Goal: Task Accomplishment & Management: Complete application form

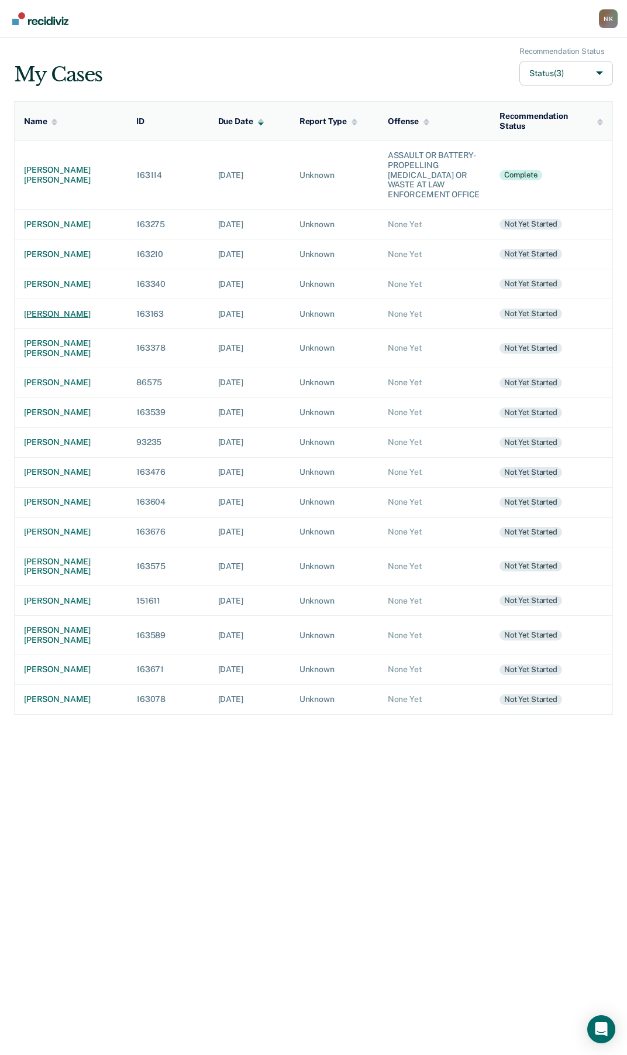
click at [57, 316] on div "[PERSON_NAME]" at bounding box center [71, 314] width 94 height 10
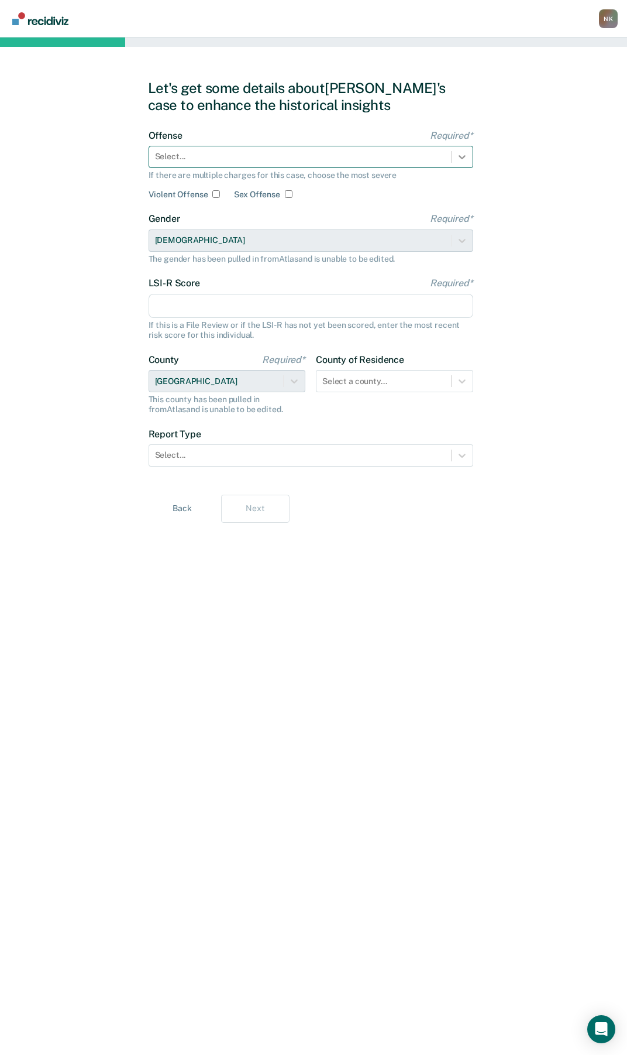
click at [458, 161] on icon at bounding box center [463, 157] width 12 height 12
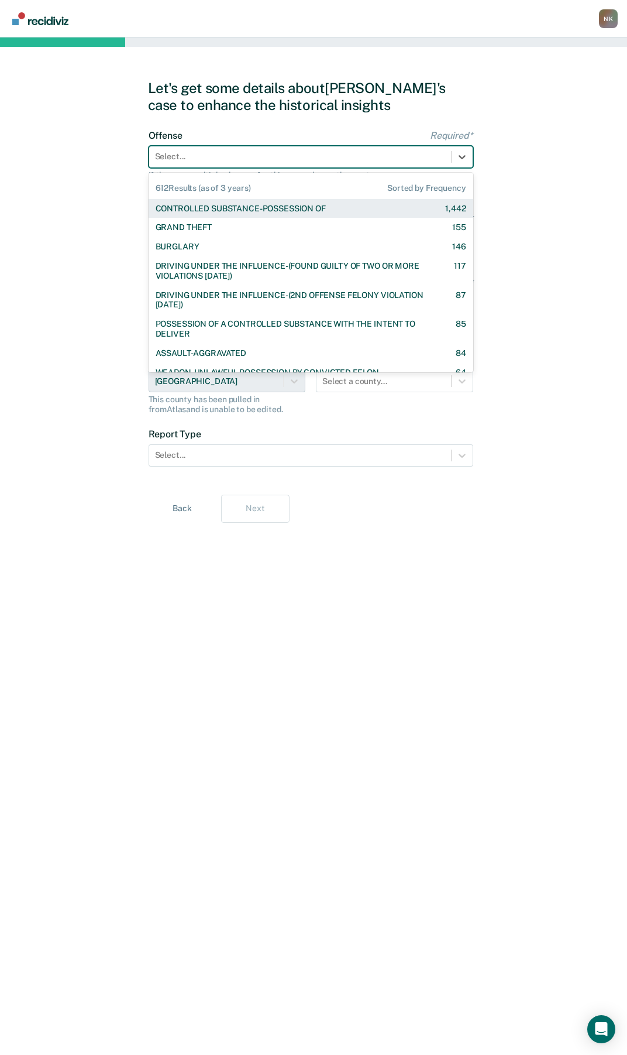
click at [281, 208] on div "CONTROLLED SUBSTANCE-POSSESSION OF" at bounding box center [241, 209] width 170 height 10
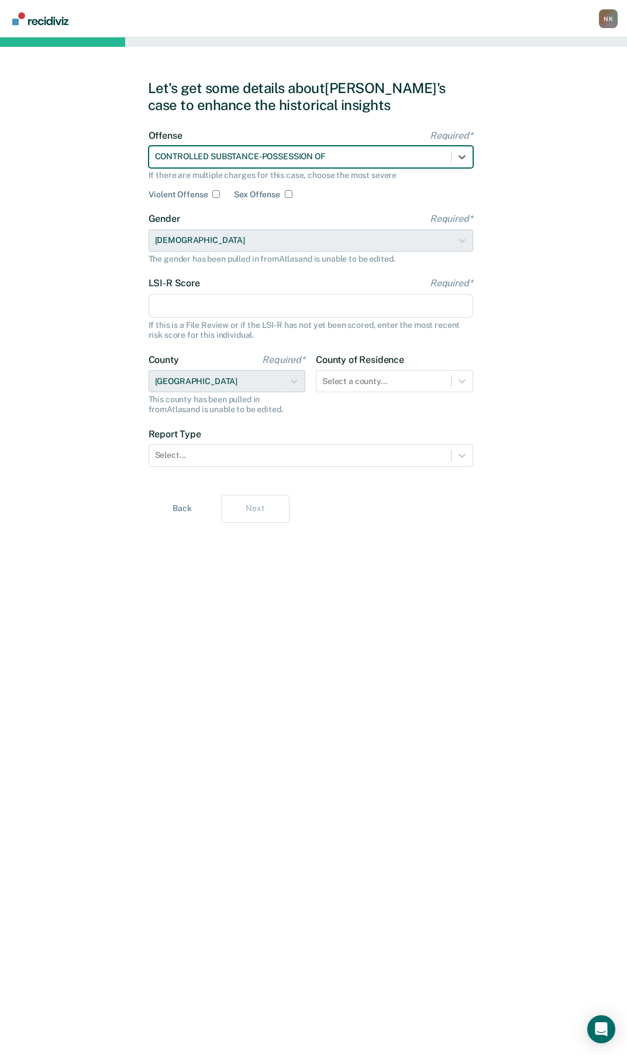
click at [204, 313] on input "LSI-R Score Required*" at bounding box center [311, 306] width 325 height 25
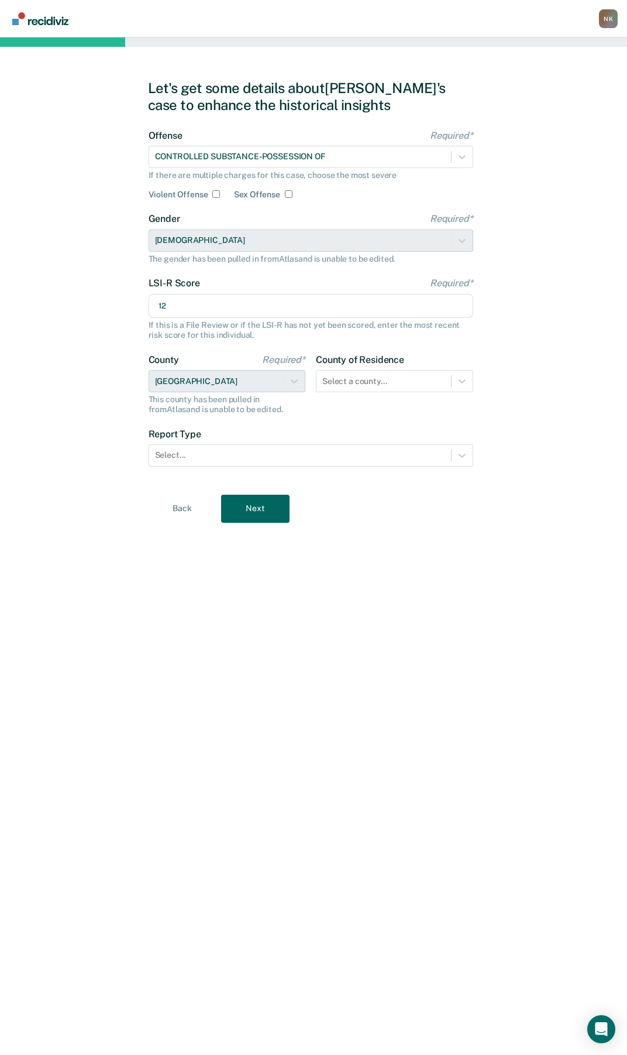
type input "12"
click at [26, 423] on div "Let's get some details about Melissa's case to enhance the historical insights …" at bounding box center [313, 545] width 627 height 1017
click at [457, 385] on icon at bounding box center [463, 381] width 12 height 12
type input "twi"
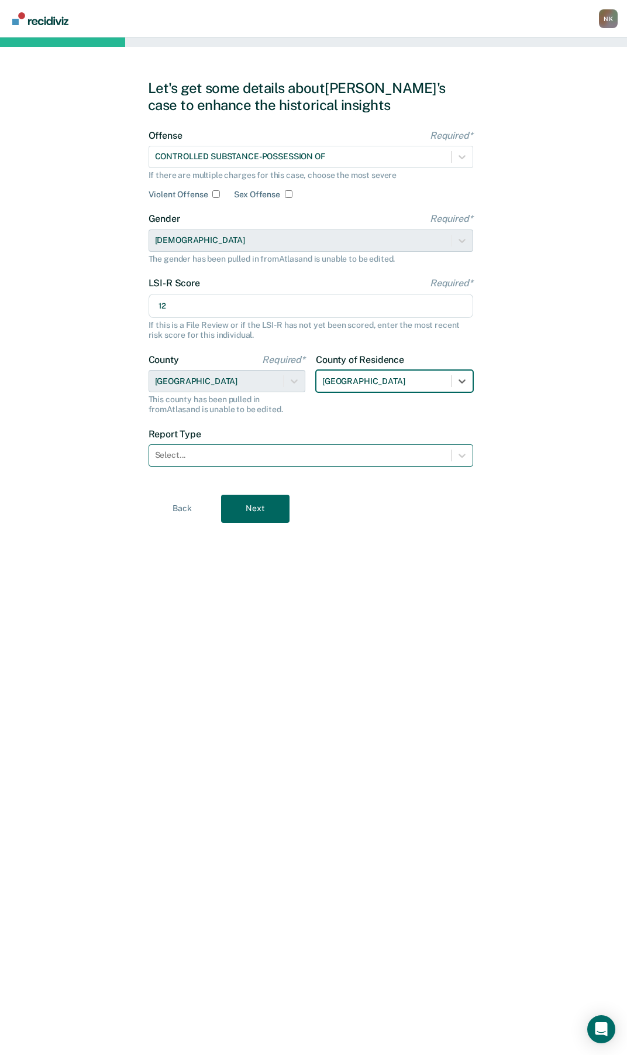
click at [408, 453] on div at bounding box center [300, 455] width 290 height 12
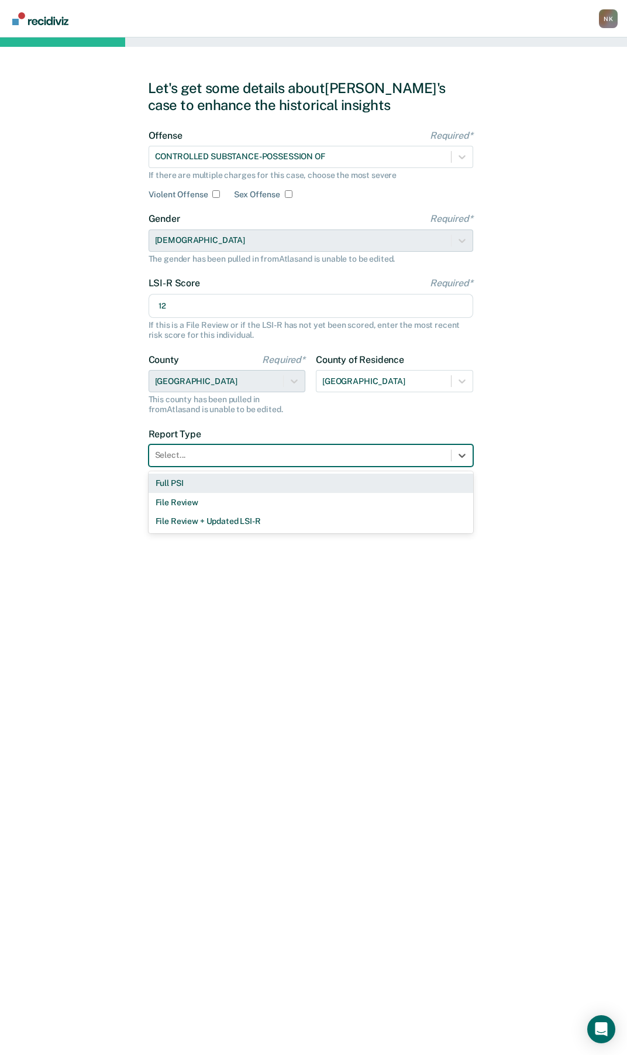
click at [192, 487] on div "Full PSI" at bounding box center [311, 483] width 325 height 19
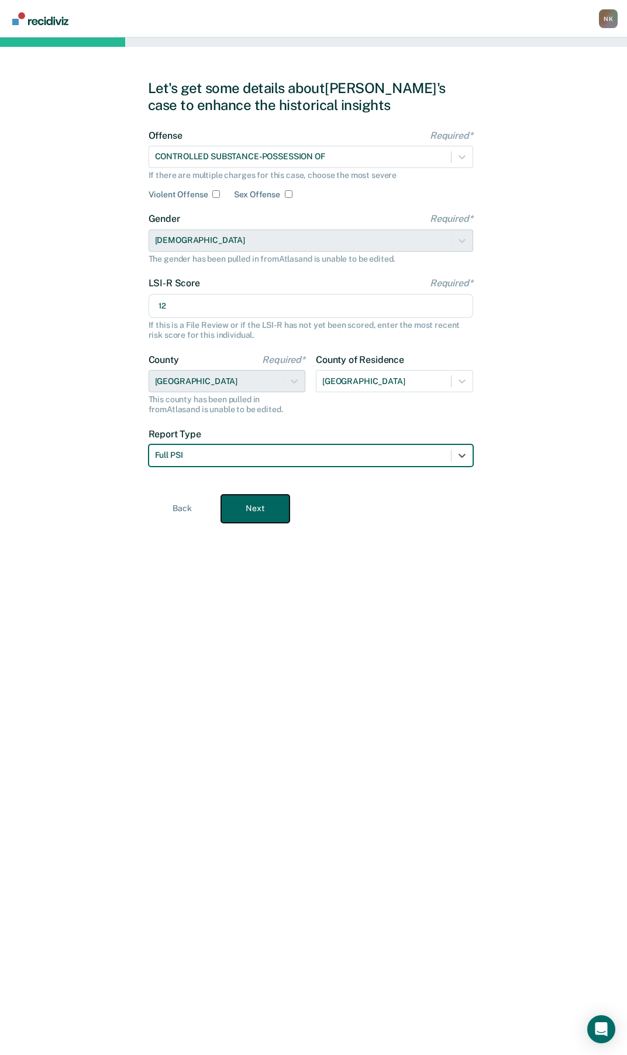
click at [262, 512] on button "Next" at bounding box center [255, 509] width 68 height 28
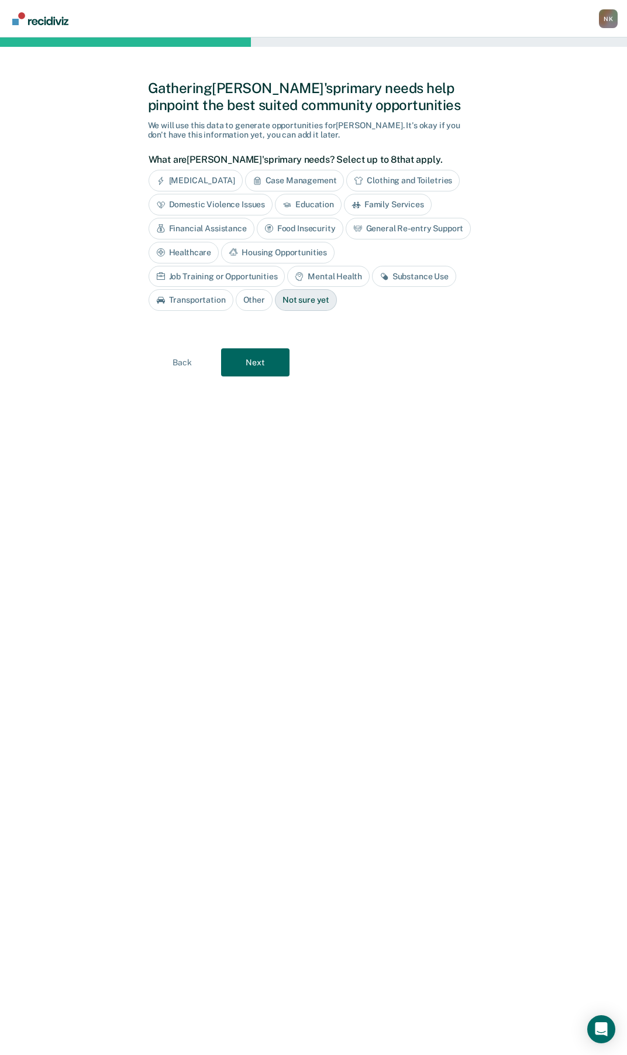
click at [372, 281] on div "Substance Use" at bounding box center [414, 277] width 84 height 22
click at [262, 361] on button "Next" at bounding box center [255, 362] width 68 height 28
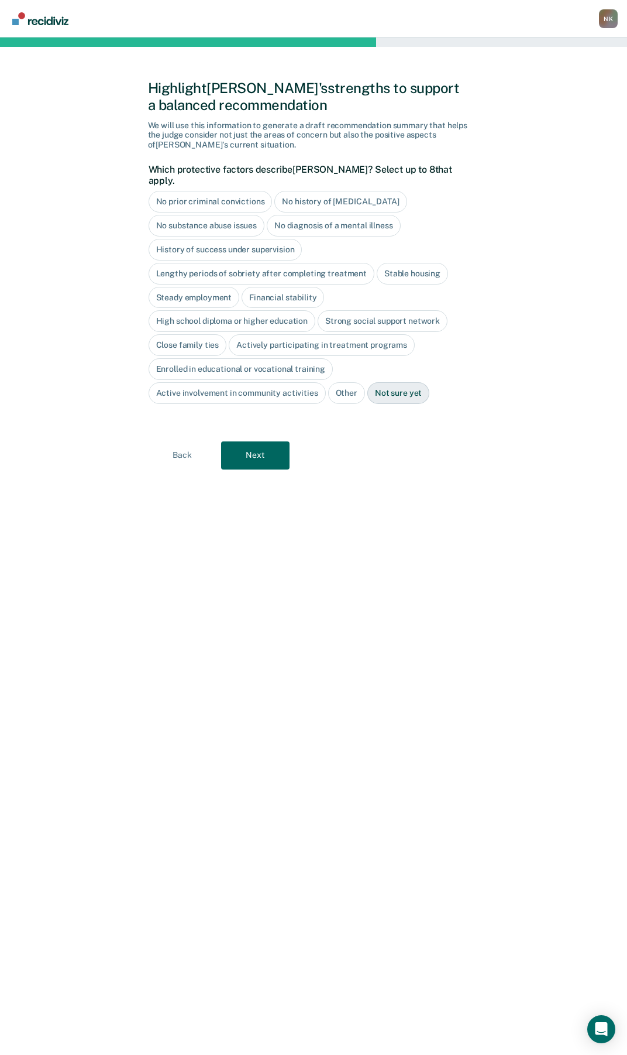
click at [299, 193] on div "No history of violent behavior" at bounding box center [341, 202] width 132 height 22
click at [347, 215] on div "No diagnosis of a mental illness" at bounding box center [334, 226] width 134 height 22
click at [270, 239] on div "History of success under supervision" at bounding box center [226, 250] width 154 height 22
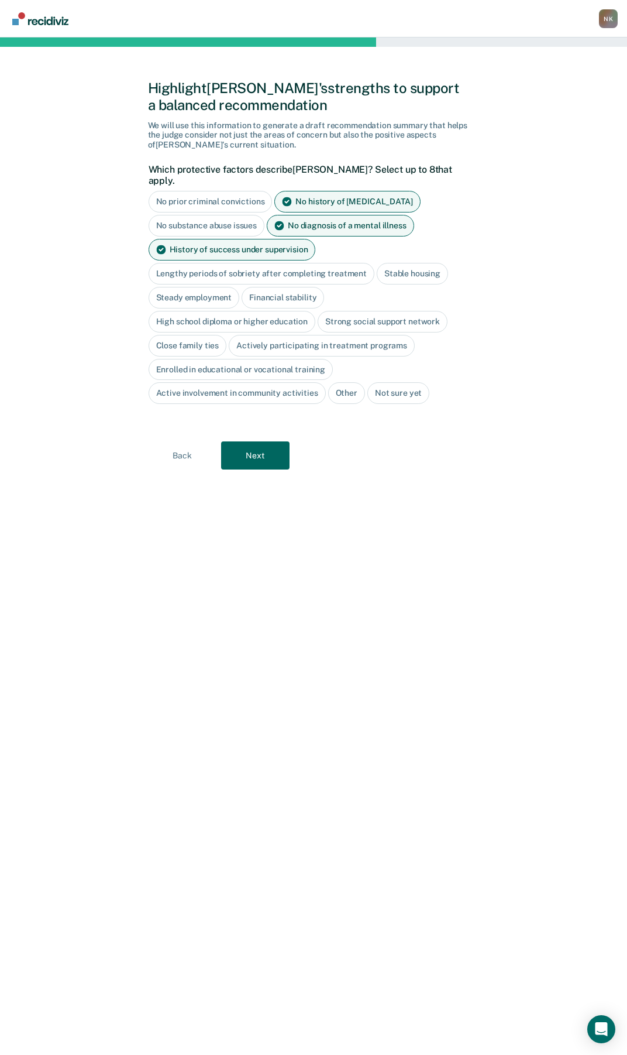
click at [399, 263] on div "Stable housing" at bounding box center [412, 274] width 71 height 22
click at [217, 290] on div "Steady employment" at bounding box center [194, 298] width 91 height 22
click at [251, 311] on div "High school diploma or higher education" at bounding box center [232, 322] width 167 height 22
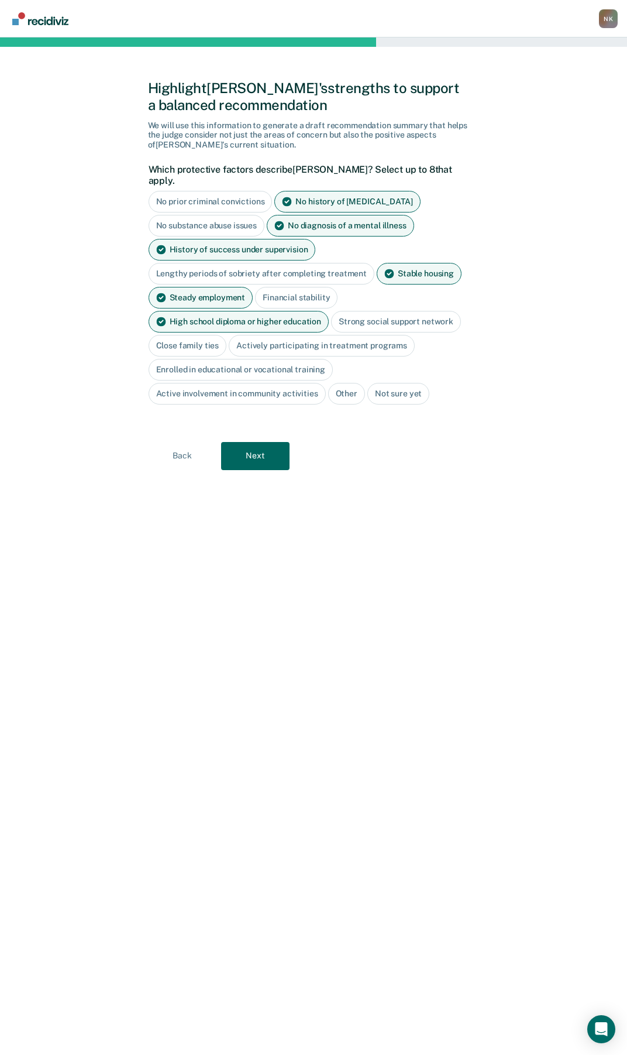
click at [375, 315] on div "Strong social support network" at bounding box center [396, 322] width 130 height 22
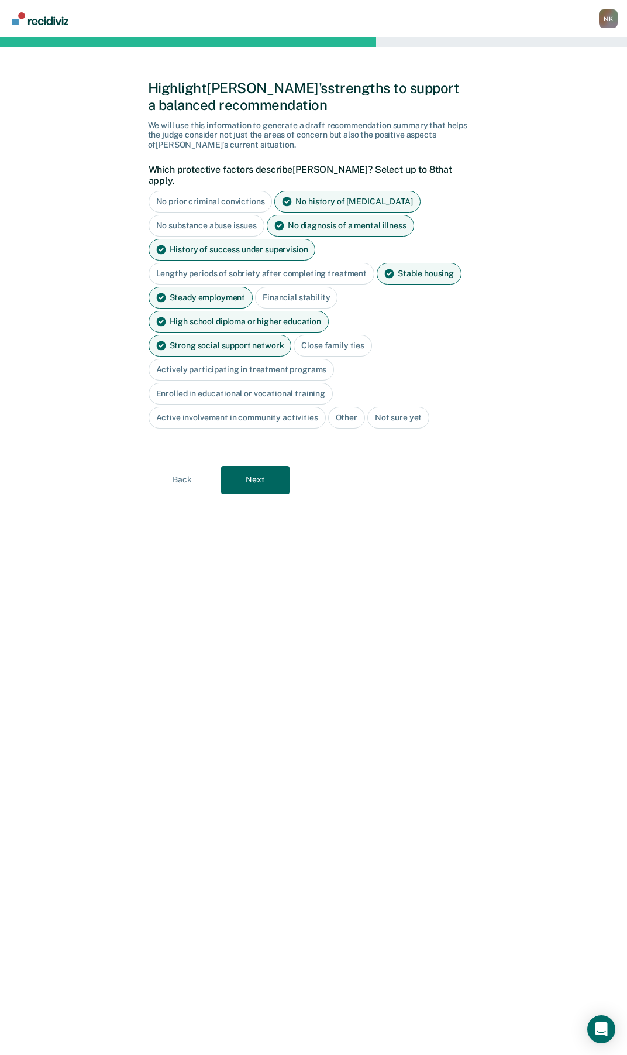
click at [294, 335] on div "Close family ties" at bounding box center [333, 346] width 78 height 22
click at [253, 466] on button "Next" at bounding box center [255, 480] width 68 height 28
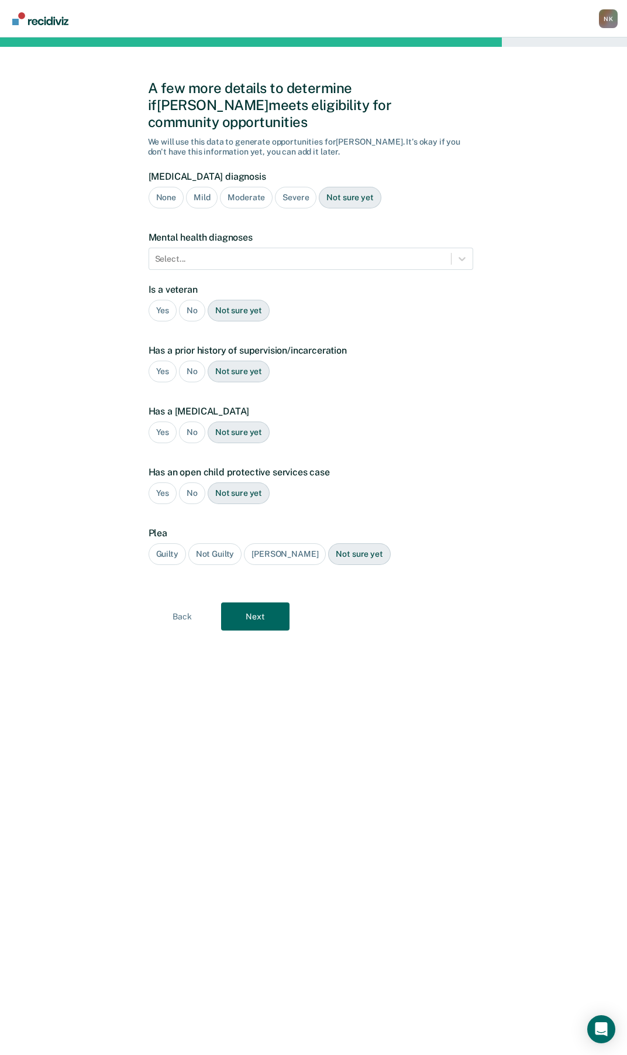
click at [241, 187] on div "Moderate" at bounding box center [246, 198] width 53 height 22
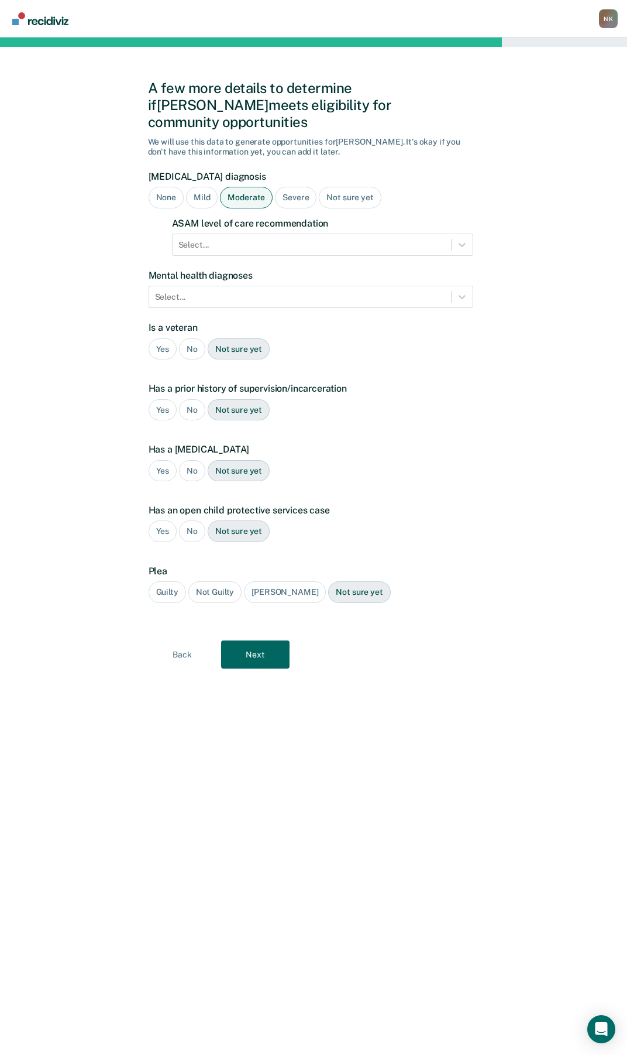
click at [297, 187] on div "Severe" at bounding box center [296, 198] width 42 height 22
click at [327, 239] on div at bounding box center [312, 245] width 267 height 12
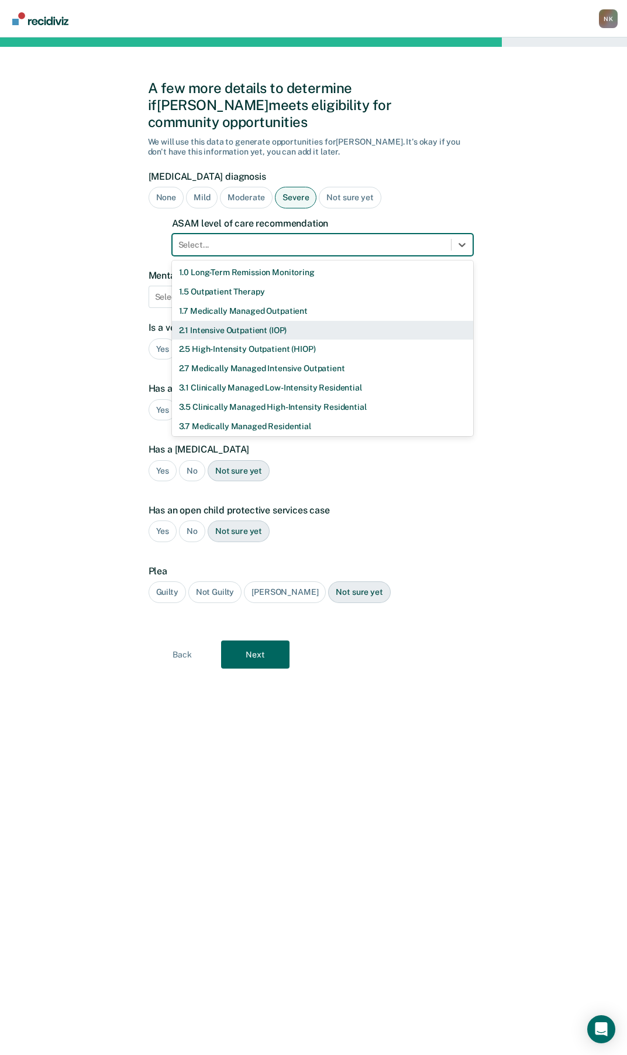
click at [214, 321] on div "2.1 Intensive Outpatient (IOP)" at bounding box center [322, 330] width 301 height 19
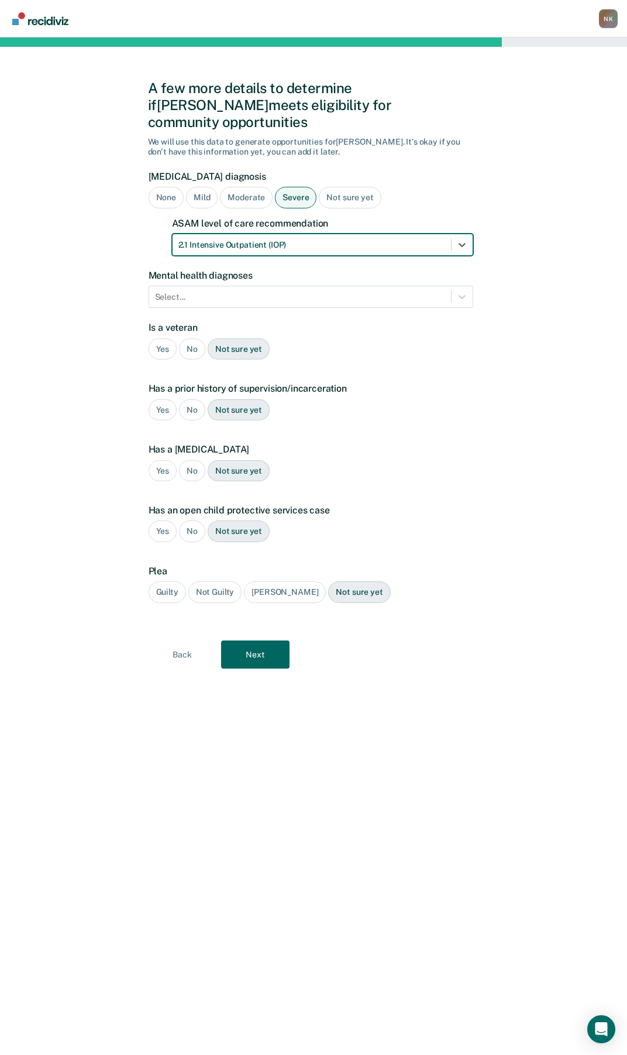
click at [63, 349] on div "A few more details to determine if Melissa meets eligibility for community oppo…" at bounding box center [313, 545] width 627 height 1017
click at [267, 291] on div at bounding box center [300, 297] width 290 height 12
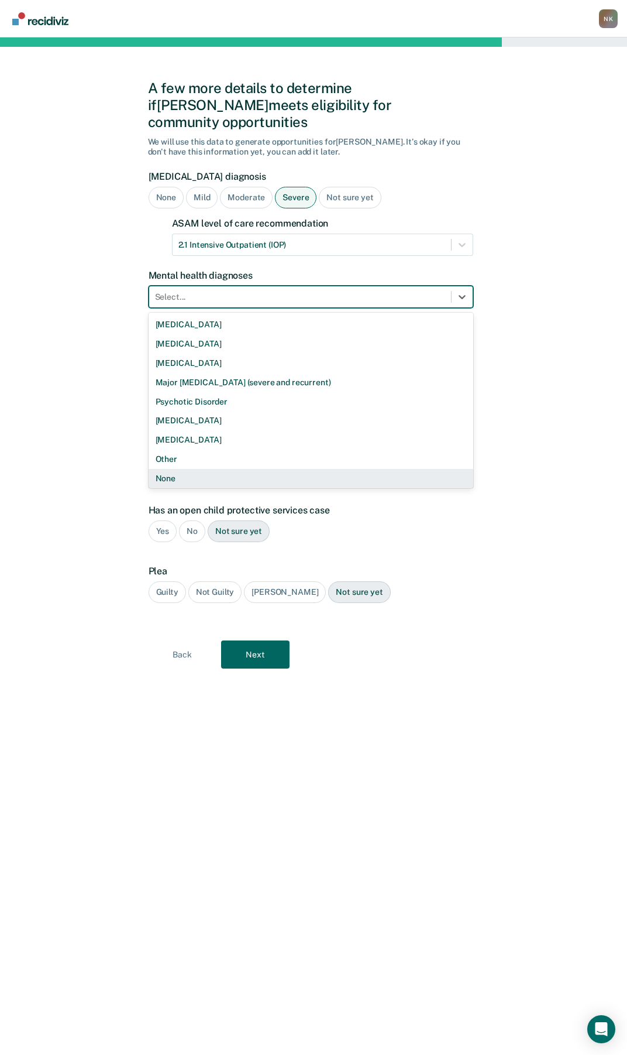
click at [175, 469] on div "None" at bounding box center [311, 478] width 325 height 19
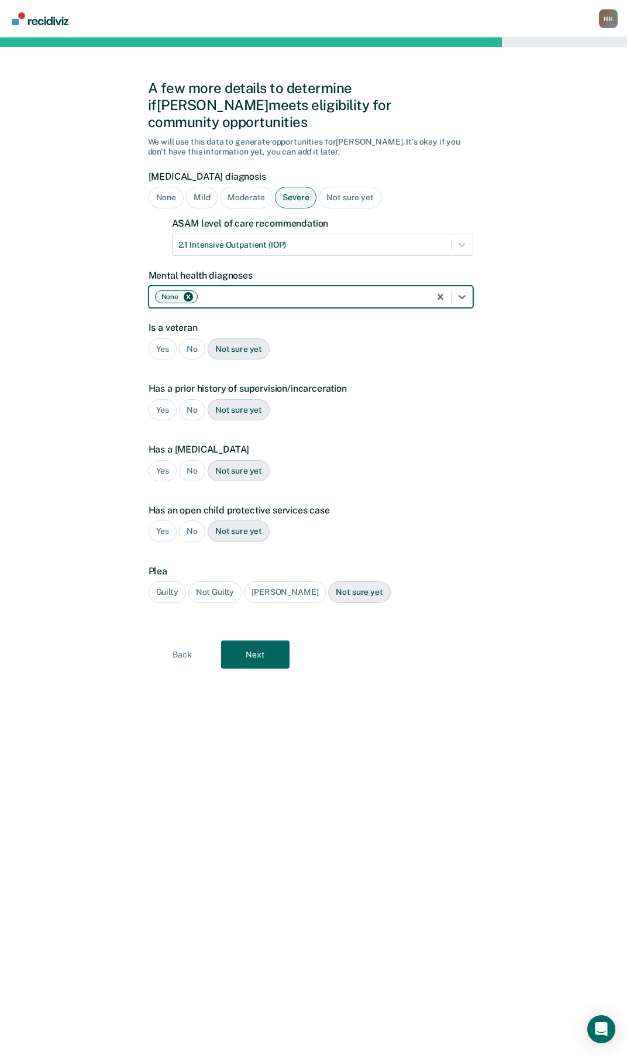
click at [185, 338] on div "No" at bounding box center [192, 349] width 26 height 22
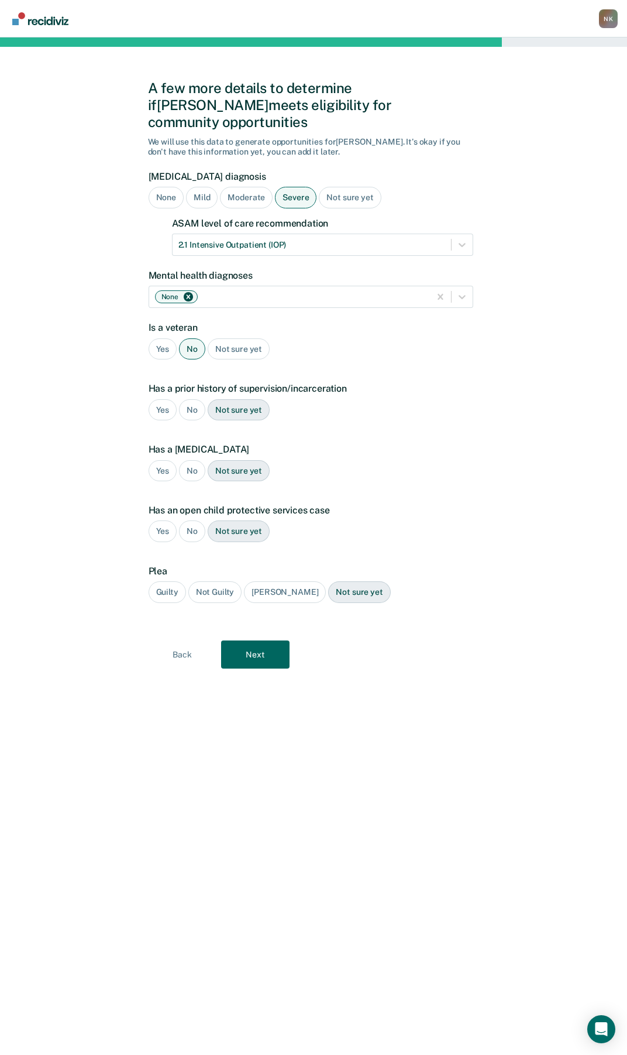
click at [187, 399] on div "No" at bounding box center [192, 410] width 26 height 22
click at [166, 399] on div "Yes" at bounding box center [163, 410] width 29 height 22
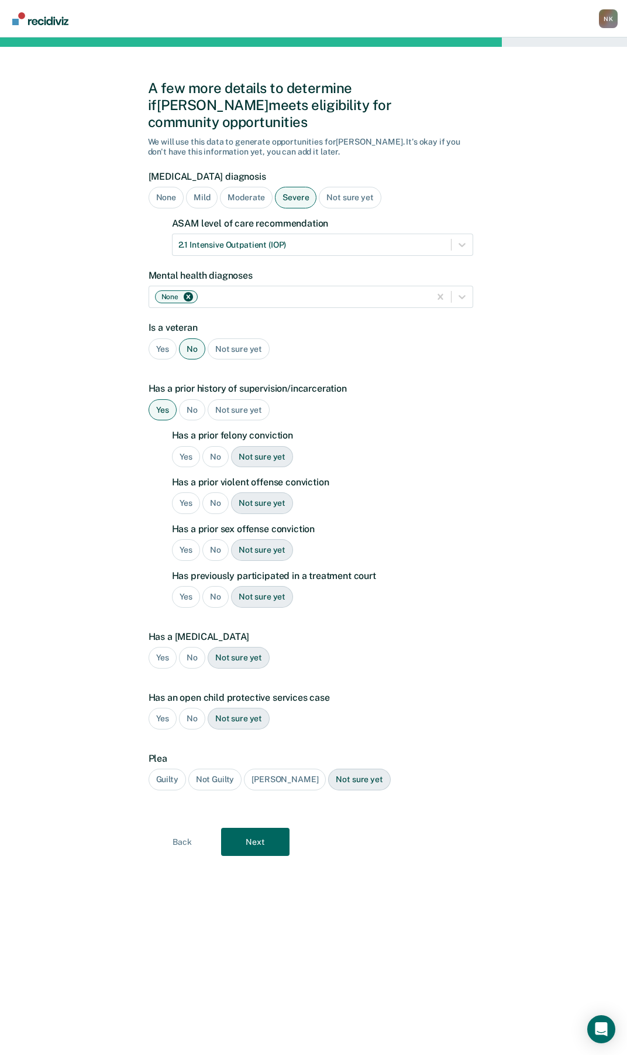
click at [217, 446] on div "No" at bounding box center [216, 457] width 26 height 22
click at [217, 492] on div "No" at bounding box center [216, 503] width 26 height 22
click at [214, 539] on div "No" at bounding box center [216, 550] width 26 height 22
click at [219, 586] on div "No" at bounding box center [216, 597] width 26 height 22
click at [188, 647] on div "No" at bounding box center [192, 658] width 26 height 22
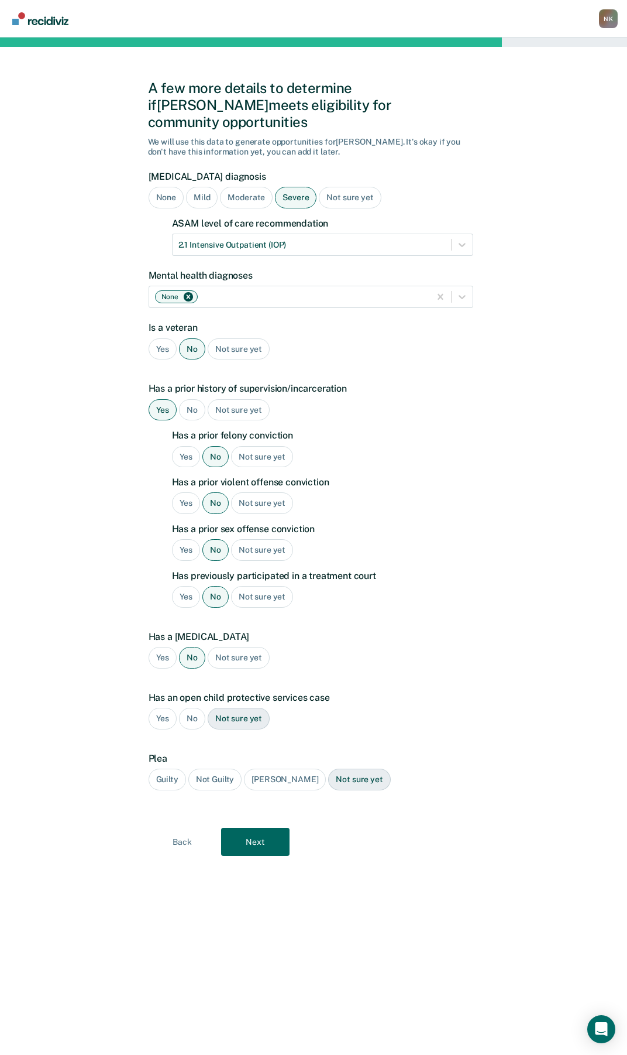
drag, startPoint x: 193, startPoint y: 699, endPoint x: 178, endPoint y: 739, distance: 42.4
click at [193, 708] on div "No" at bounding box center [192, 719] width 26 height 22
click at [164, 769] on div "Guilty" at bounding box center [167, 780] width 37 height 22
click at [334, 769] on div "Not sure yet" at bounding box center [359, 780] width 62 height 22
click at [166, 769] on div "Guilty" at bounding box center [167, 780] width 37 height 22
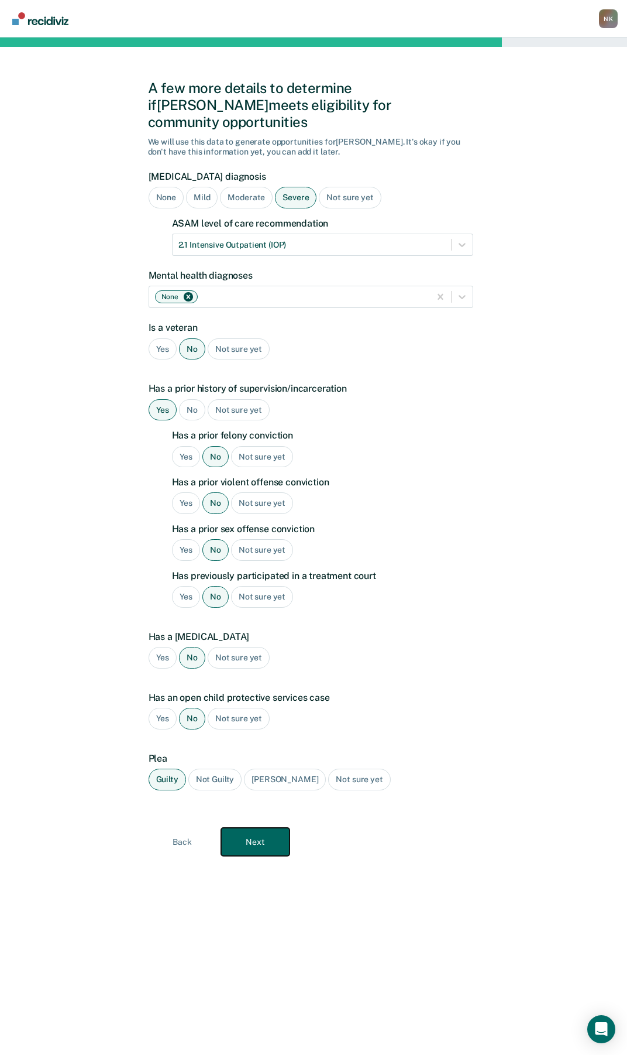
click at [254, 831] on button "Next" at bounding box center [255, 842] width 68 height 28
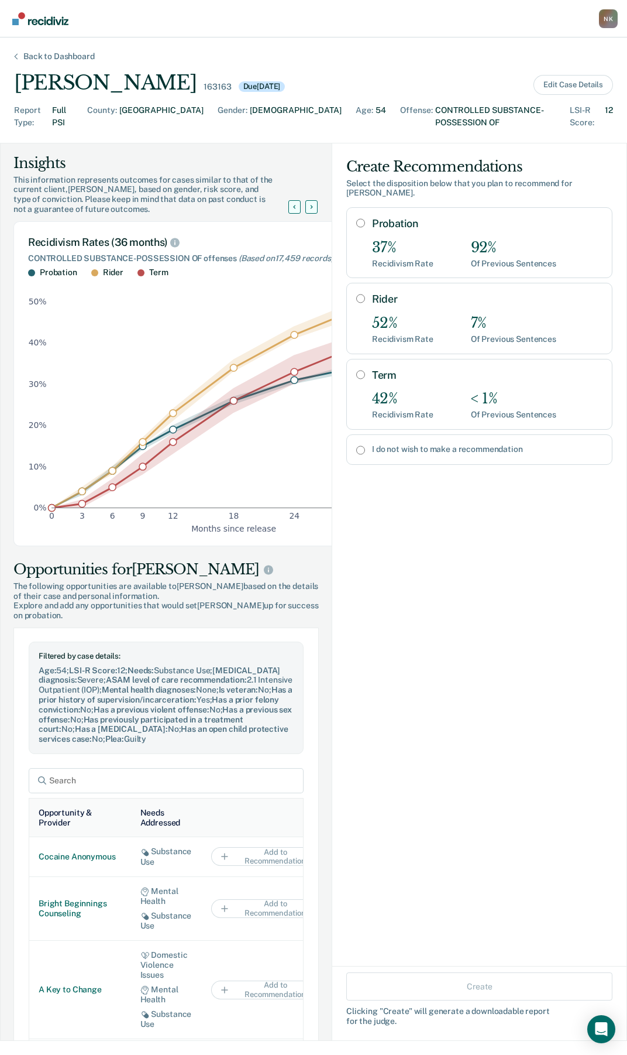
click at [356, 218] on input "Probation" at bounding box center [360, 222] width 9 height 9
radio input "true"
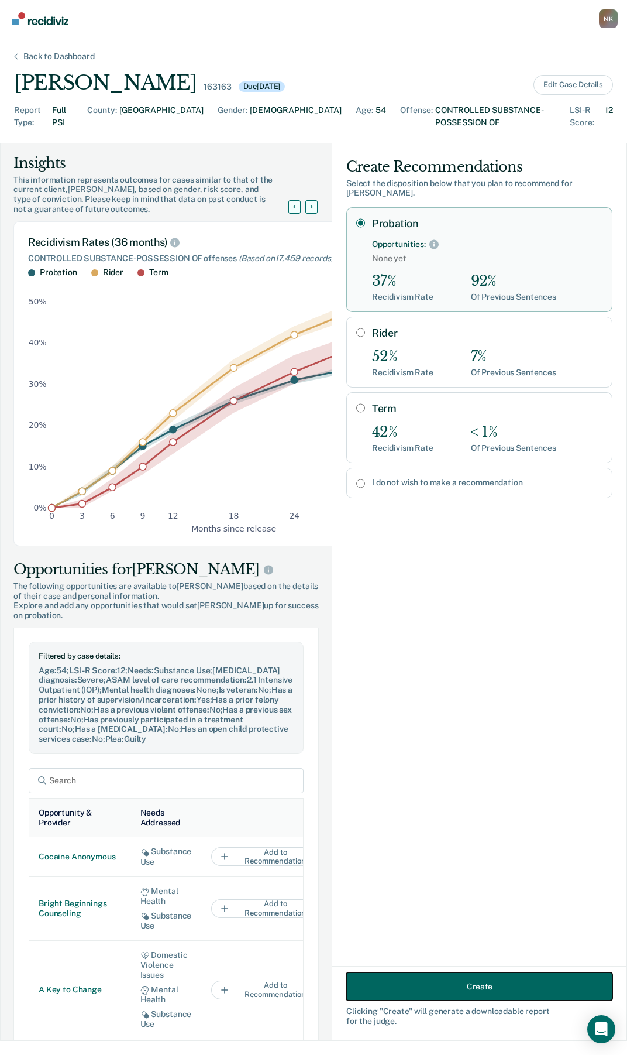
click at [450, 985] on button "Create" at bounding box center [480, 986] width 266 height 28
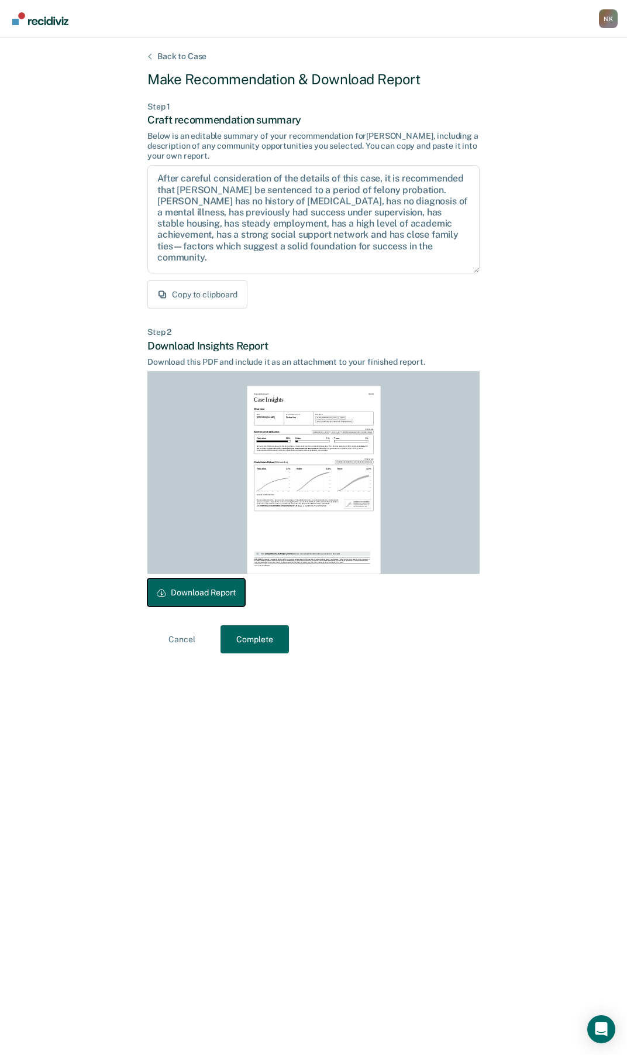
drag, startPoint x: 188, startPoint y: 592, endPoint x: 141, endPoint y: 509, distance: 95.2
click at [188, 592] on button "Download Report" at bounding box center [197, 592] width 98 height 28
click at [259, 642] on button "Complete" at bounding box center [255, 639] width 68 height 28
